Goal: Information Seeking & Learning: Learn about a topic

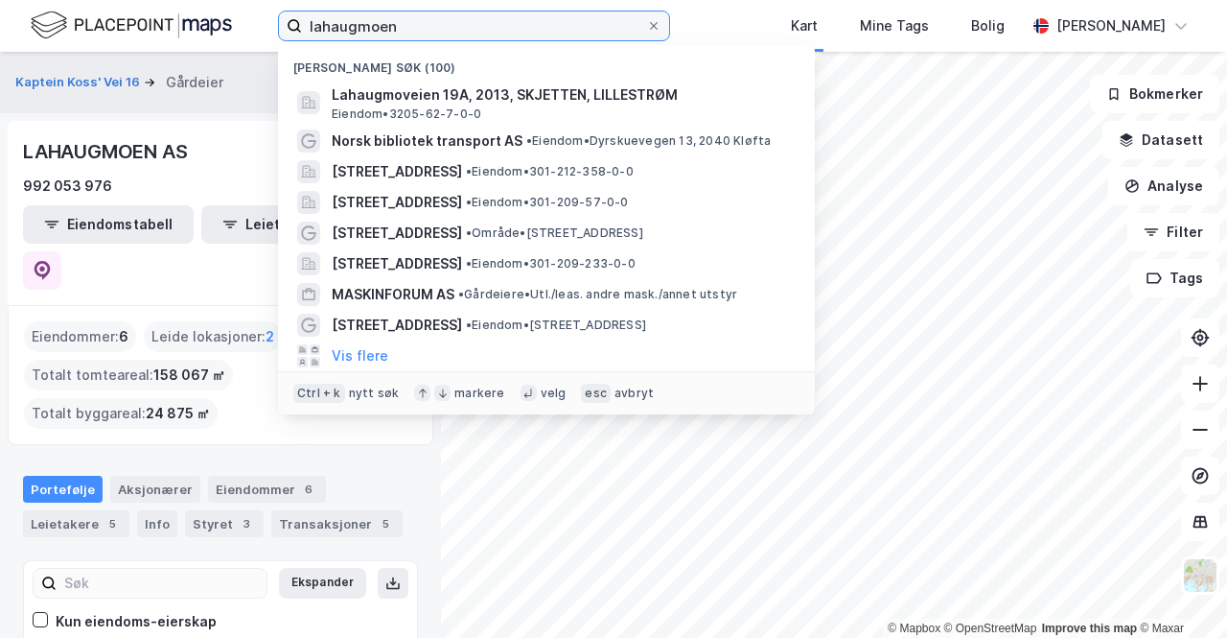
drag, startPoint x: 420, startPoint y: 31, endPoint x: 234, endPoint y: -42, distance: 199.8
click at [234, 0] on html "lahaugmoen Nylige søk (100) Lahaugmoveien 19A, 2013, SKJETTEN, LILLESTRØM Eiend…" at bounding box center [613, 319] width 1227 height 638
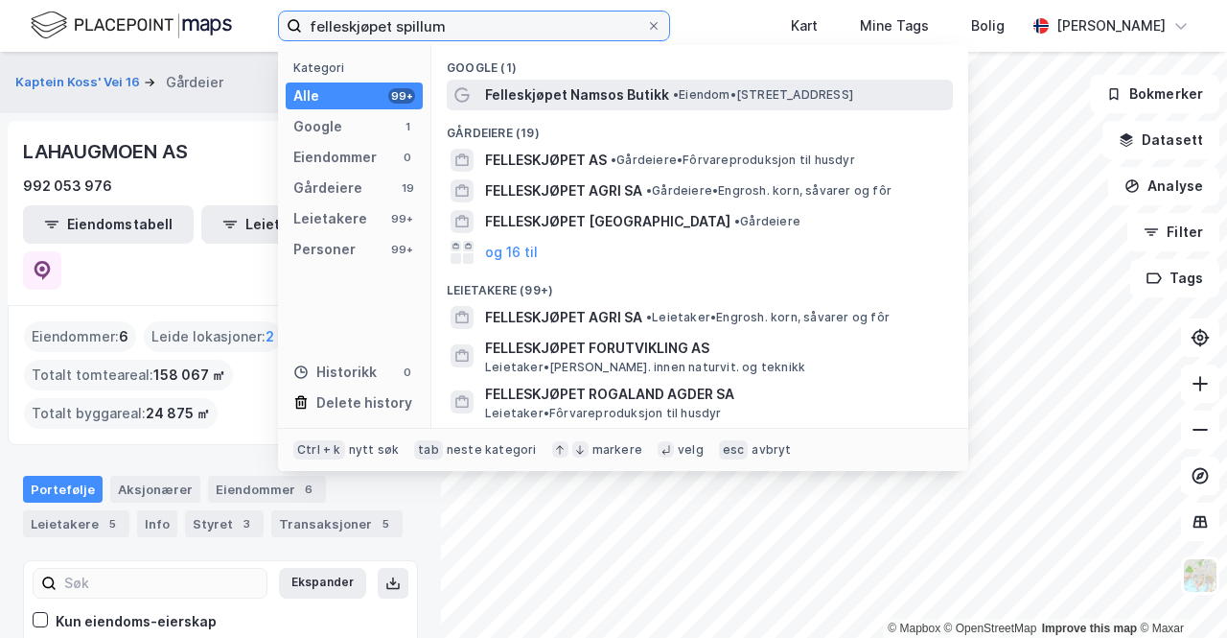
type input "felleskjøpet spillum"
click at [571, 97] on span "Felleskjøpet Namsos Butikk" at bounding box center [577, 94] width 184 height 23
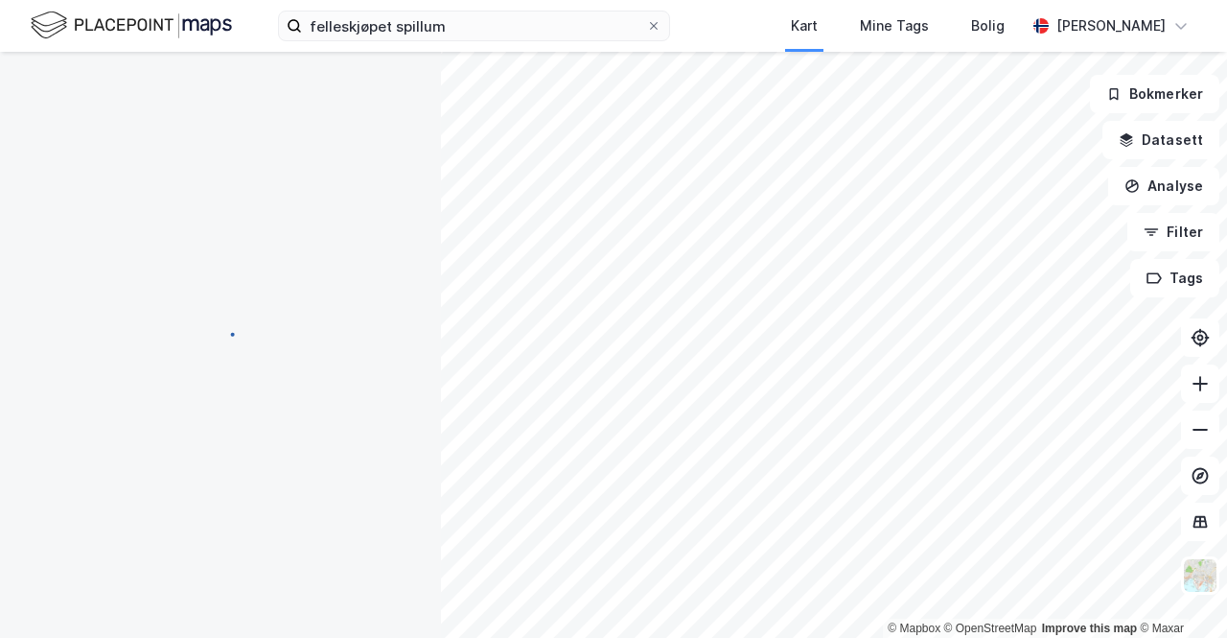
scroll to position [53, 0]
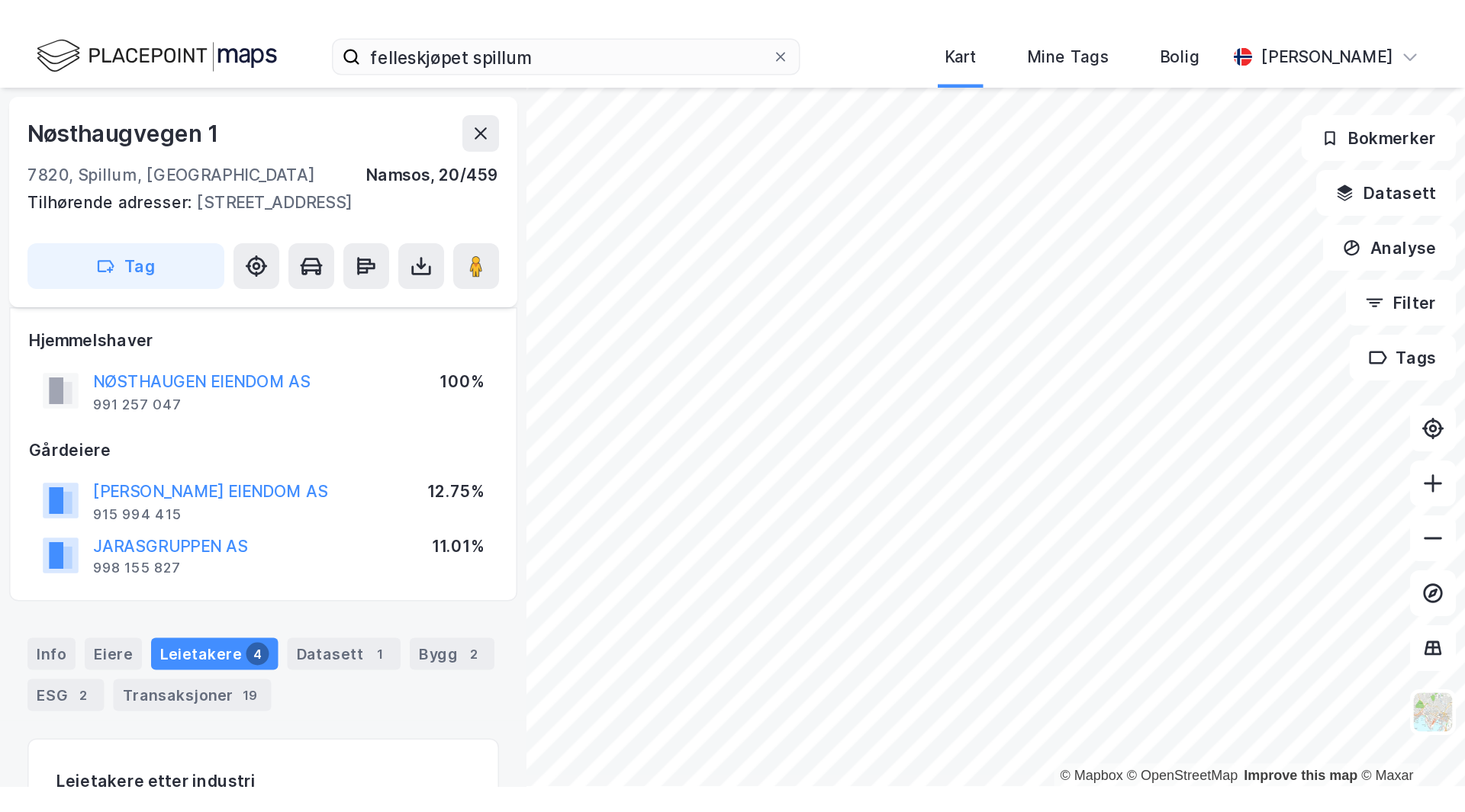
scroll to position [42, 0]
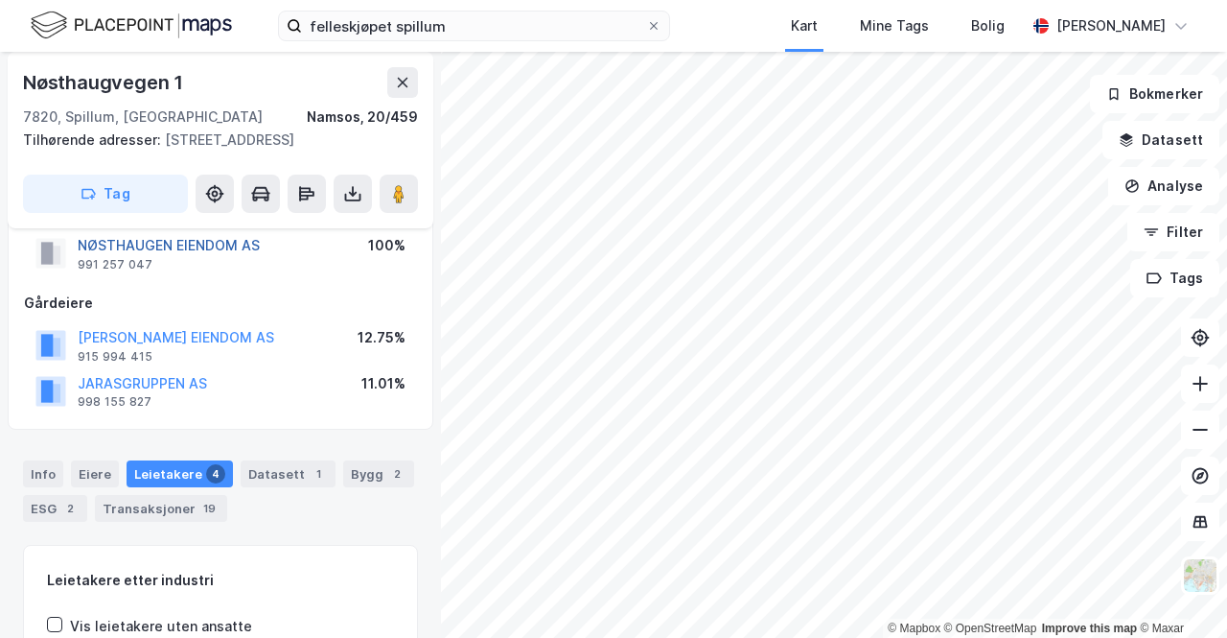
click at [0, 0] on button "NØSTHAUGEN EIENDOM AS" at bounding box center [0, 0] width 0 height 0
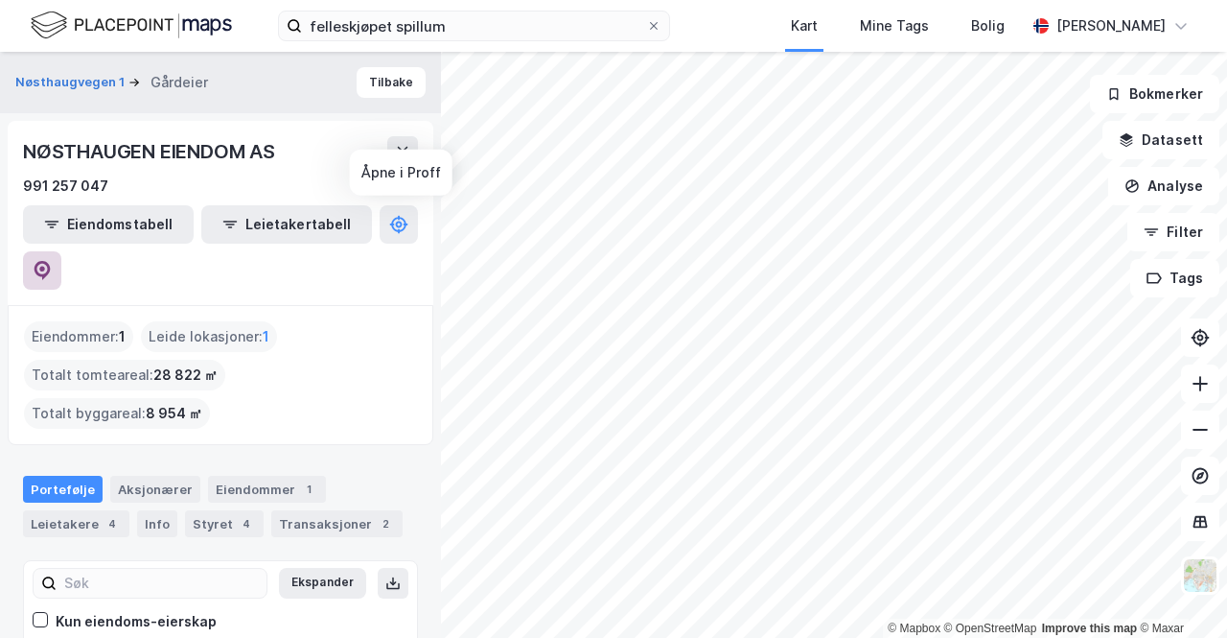
click at [52, 261] on icon at bounding box center [42, 270] width 19 height 19
